Goal: Task Accomplishment & Management: Use online tool/utility

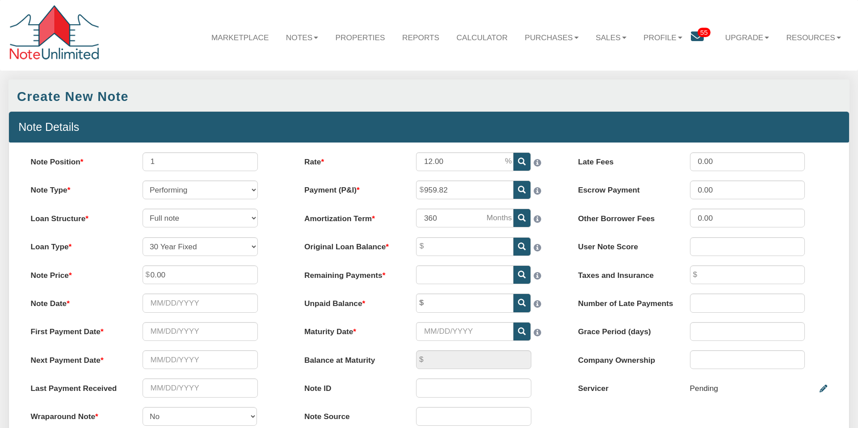
select select "string:[GEOGRAPHIC_DATA]"
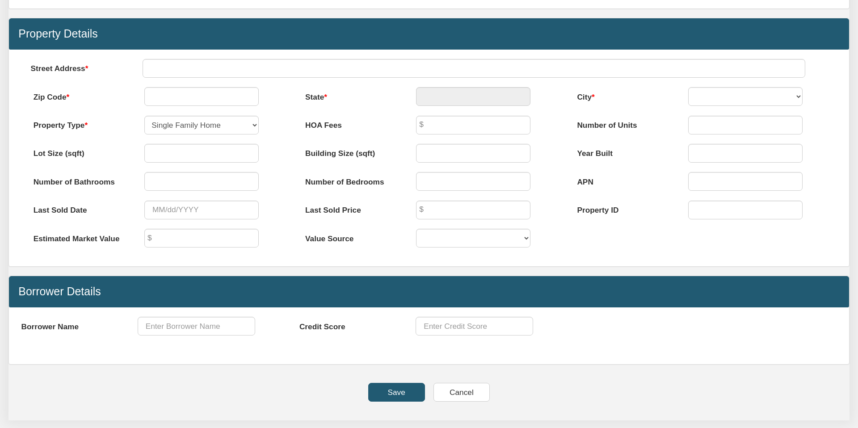
scroll to position [457, 0]
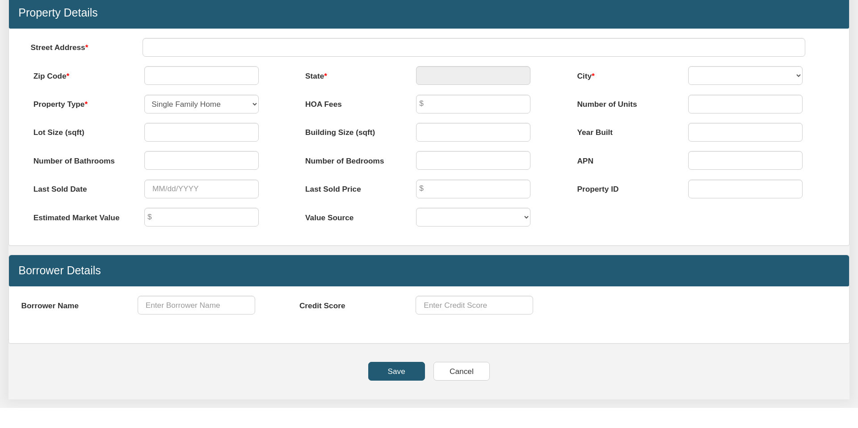
click at [398, 371] on input "Save" at bounding box center [396, 371] width 57 height 19
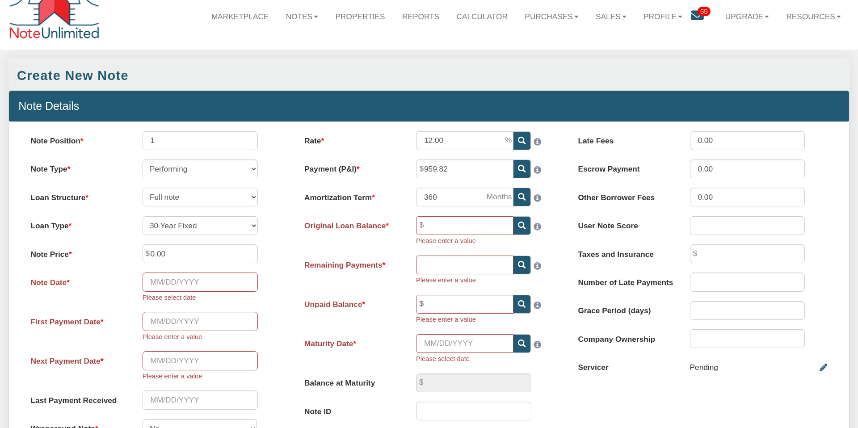
scroll to position [0, 0]
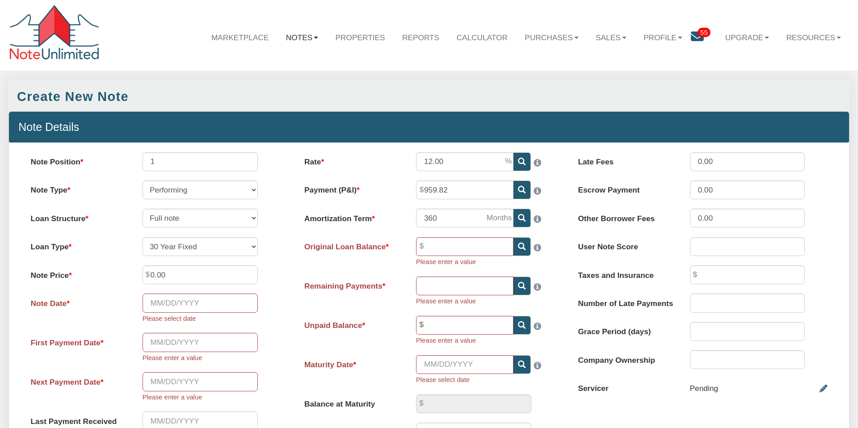
click at [297, 36] on link "Notes" at bounding box center [303, 37] width 50 height 26
click at [265, 60] on link "Dashboard" at bounding box center [277, 61] width 100 height 15
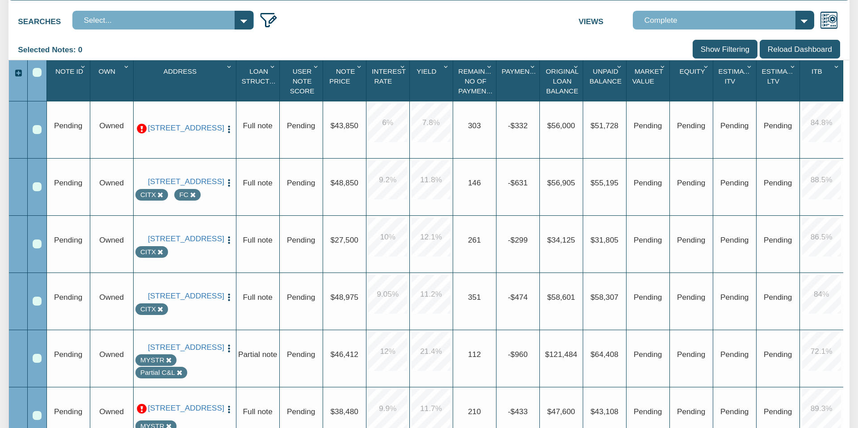
scroll to position [166, 0]
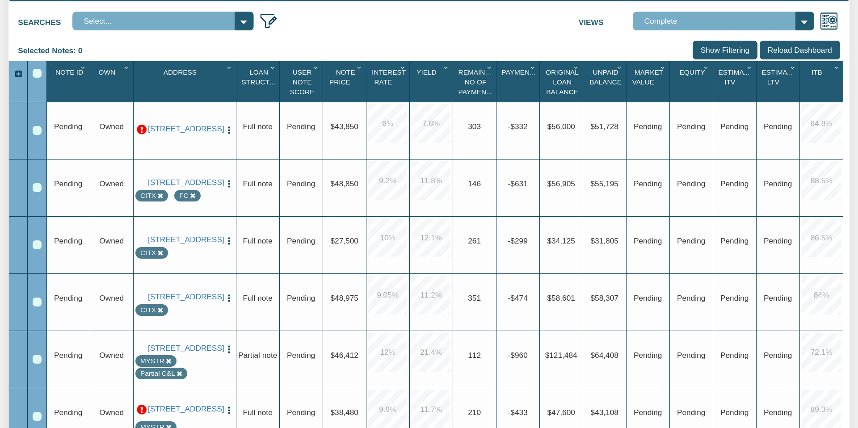
click at [228, 126] on img "button" at bounding box center [228, 130] width 9 height 9
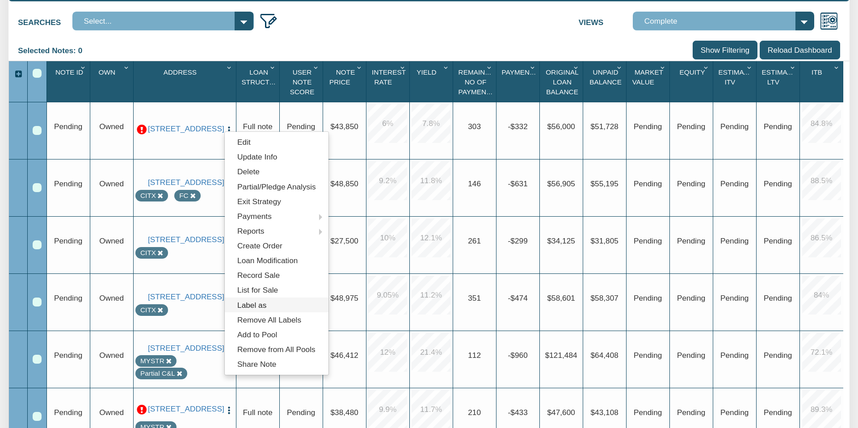
click at [256, 303] on link "Label as" at bounding box center [277, 305] width 104 height 15
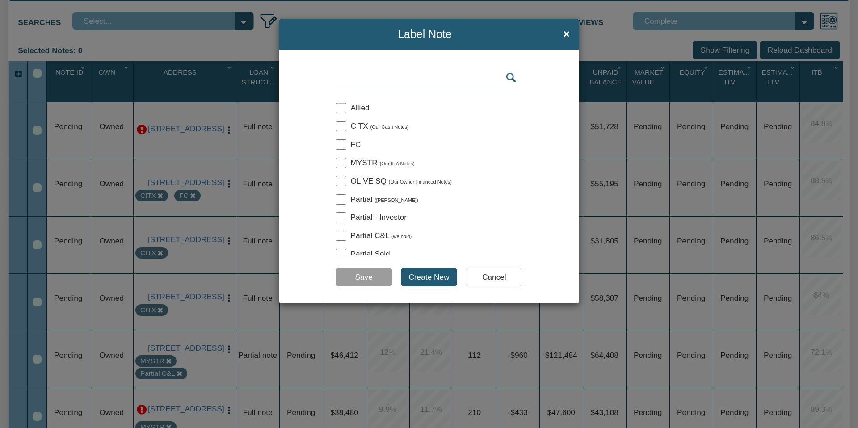
click at [340, 123] on input "checkbox" at bounding box center [341, 126] width 10 height 10
checkbox input "true"
click at [357, 278] on input "Save" at bounding box center [364, 277] width 57 height 19
